Goal: Information Seeking & Learning: Learn about a topic

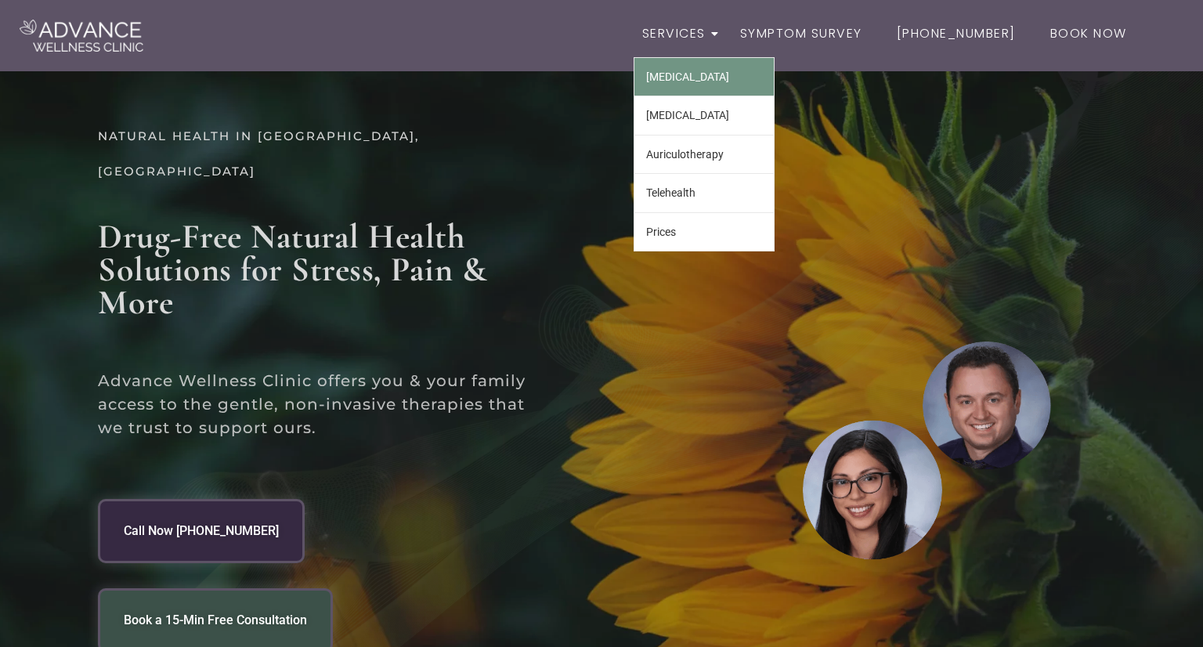
click at [693, 72] on link "Biofeedback" at bounding box center [703, 77] width 139 height 38
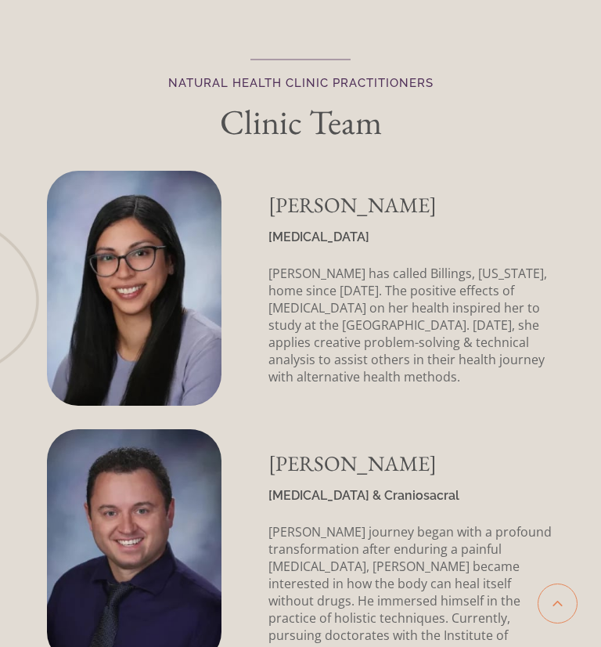
scroll to position [4551, 0]
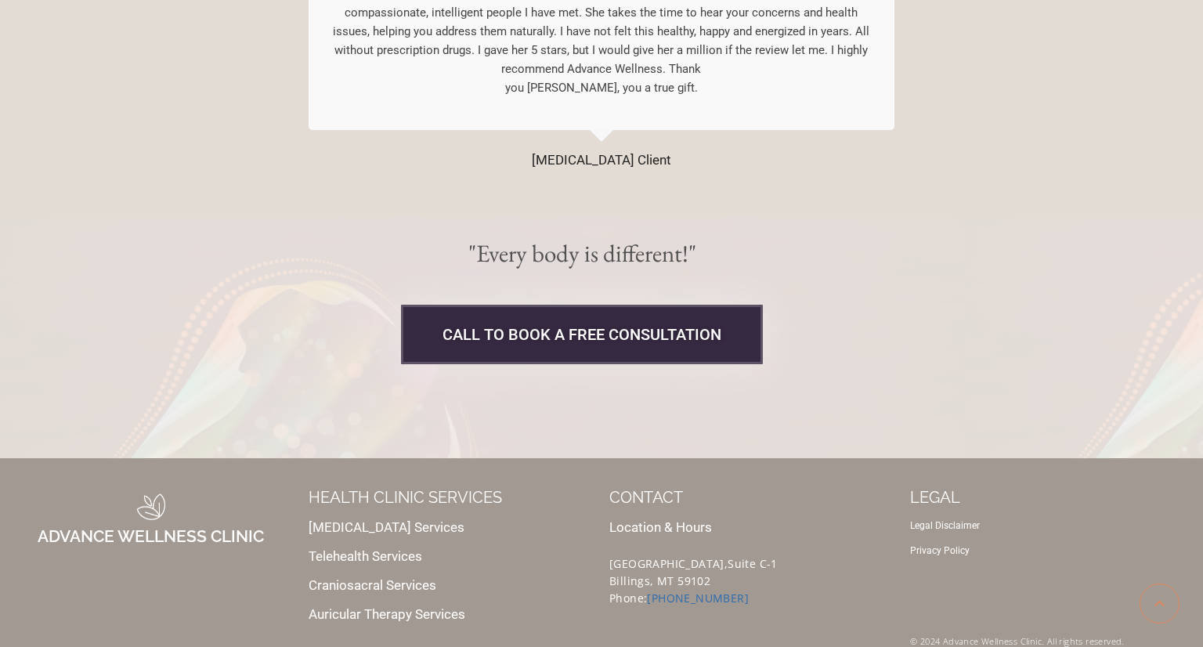
scroll to position [4118, 0]
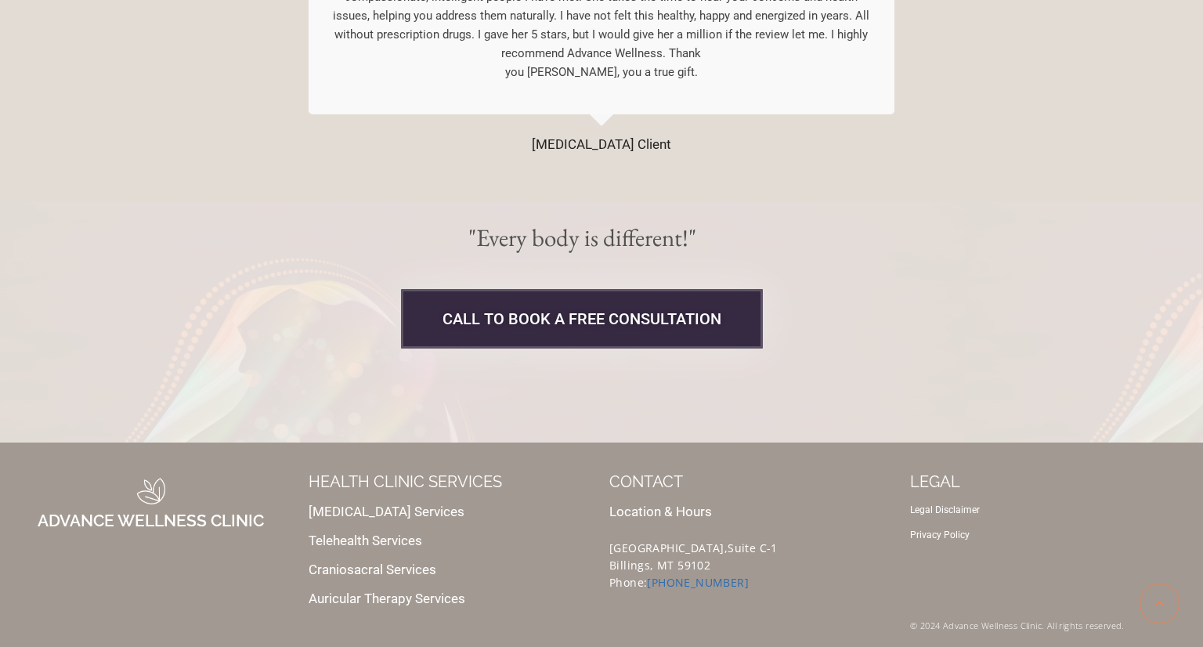
click at [402, 601] on link "Auricular Therapy Services" at bounding box center [387, 598] width 157 height 16
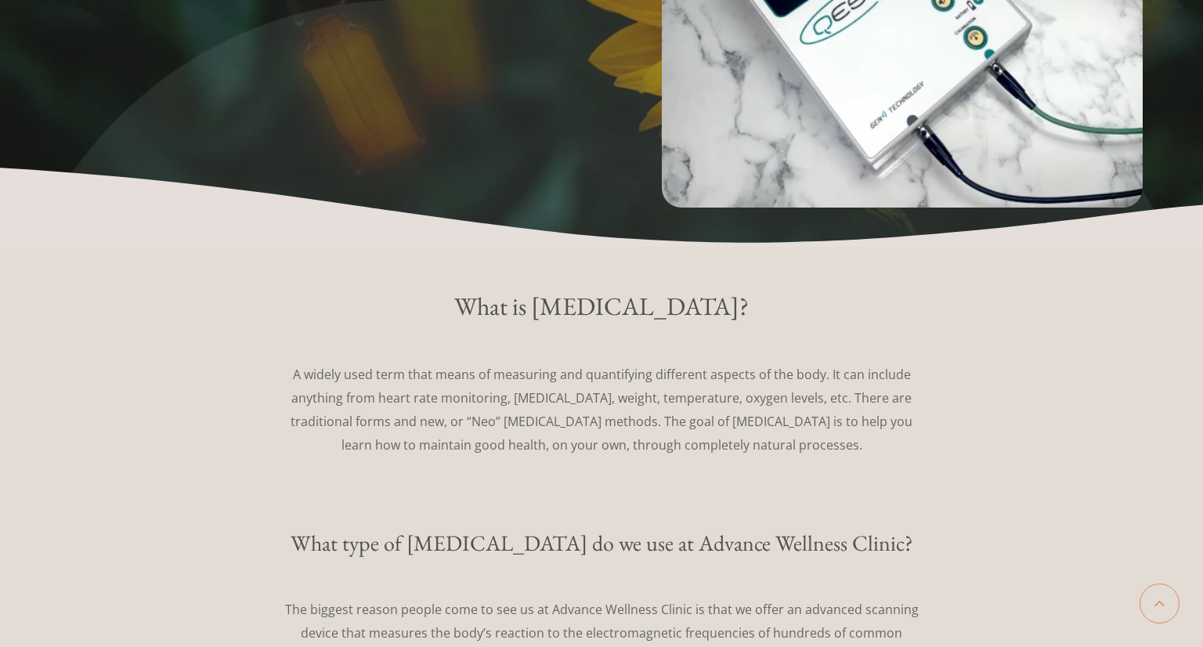
scroll to position [0, 0]
